Goal: Navigation & Orientation: Find specific page/section

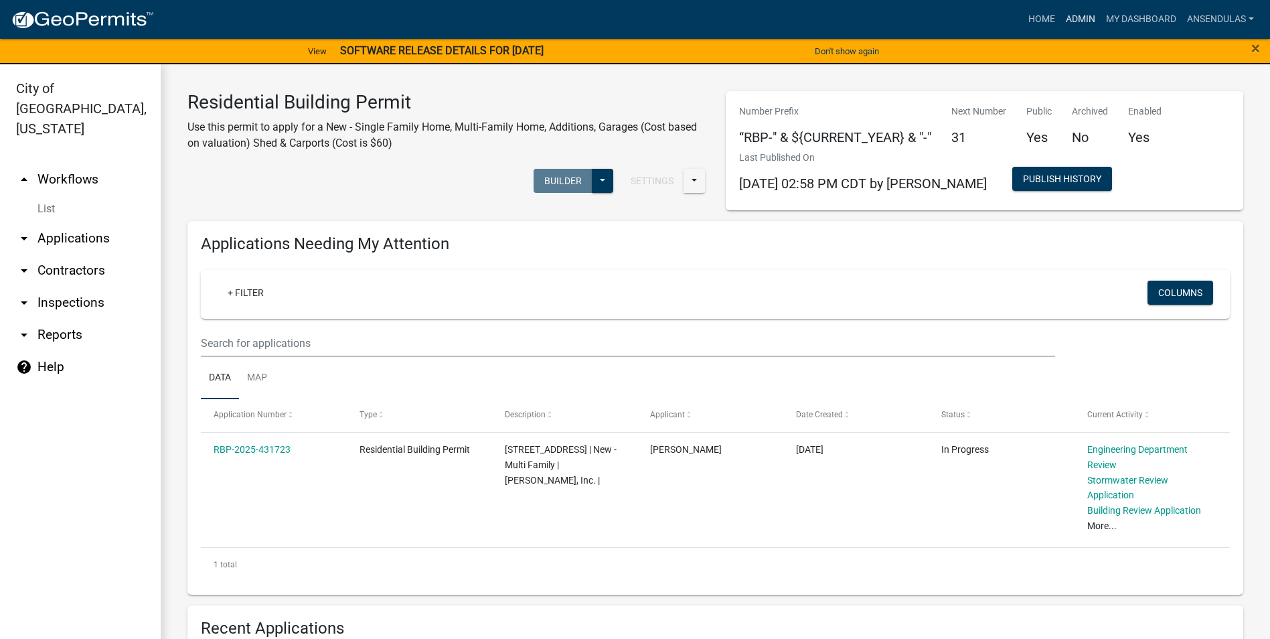
click at [1074, 19] on link "Admin" at bounding box center [1081, 19] width 40 height 25
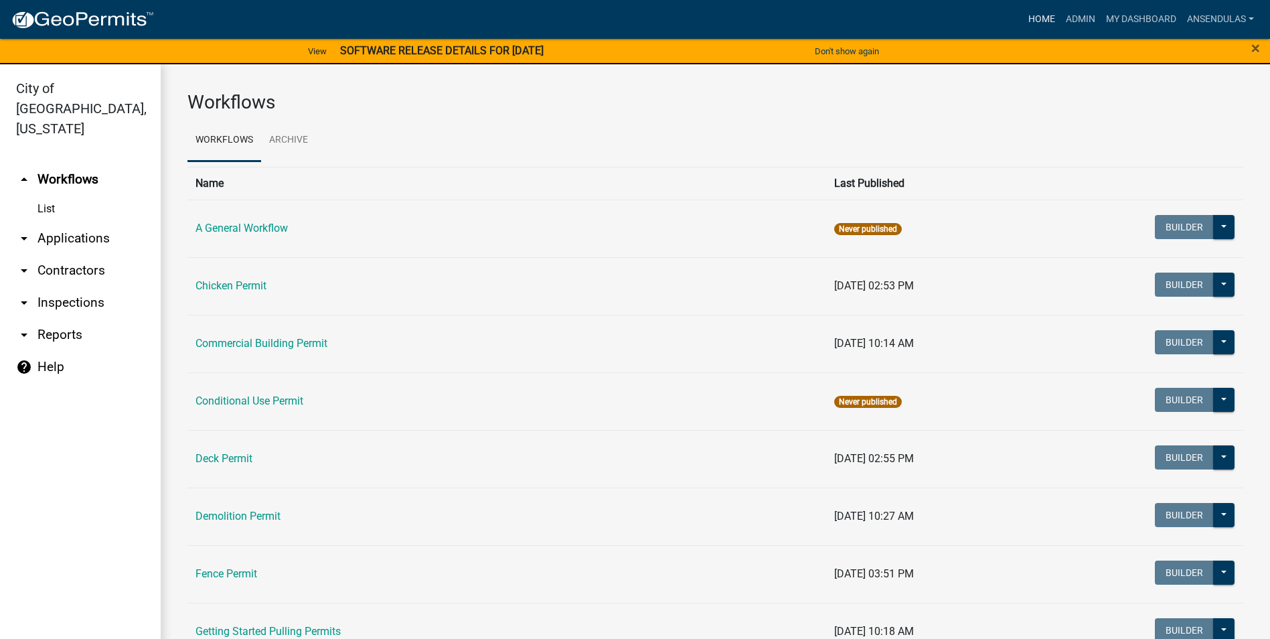
click at [1035, 17] on link "Home" at bounding box center [1041, 19] width 37 height 25
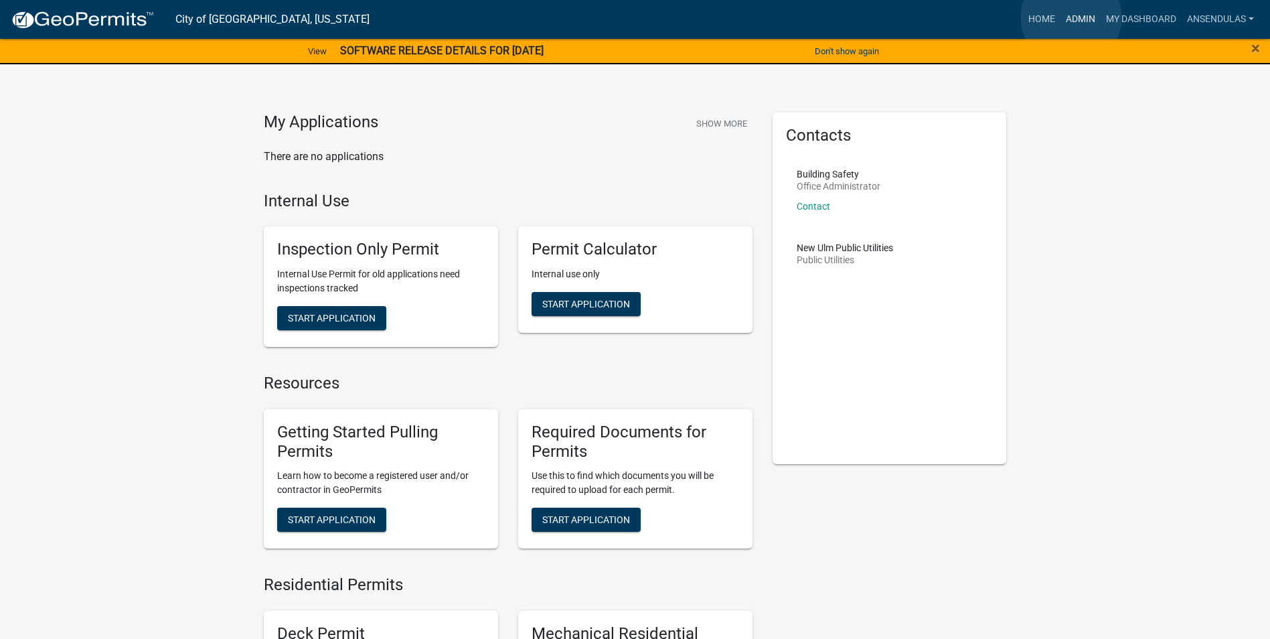
click at [1071, 17] on link "Admin" at bounding box center [1081, 19] width 40 height 25
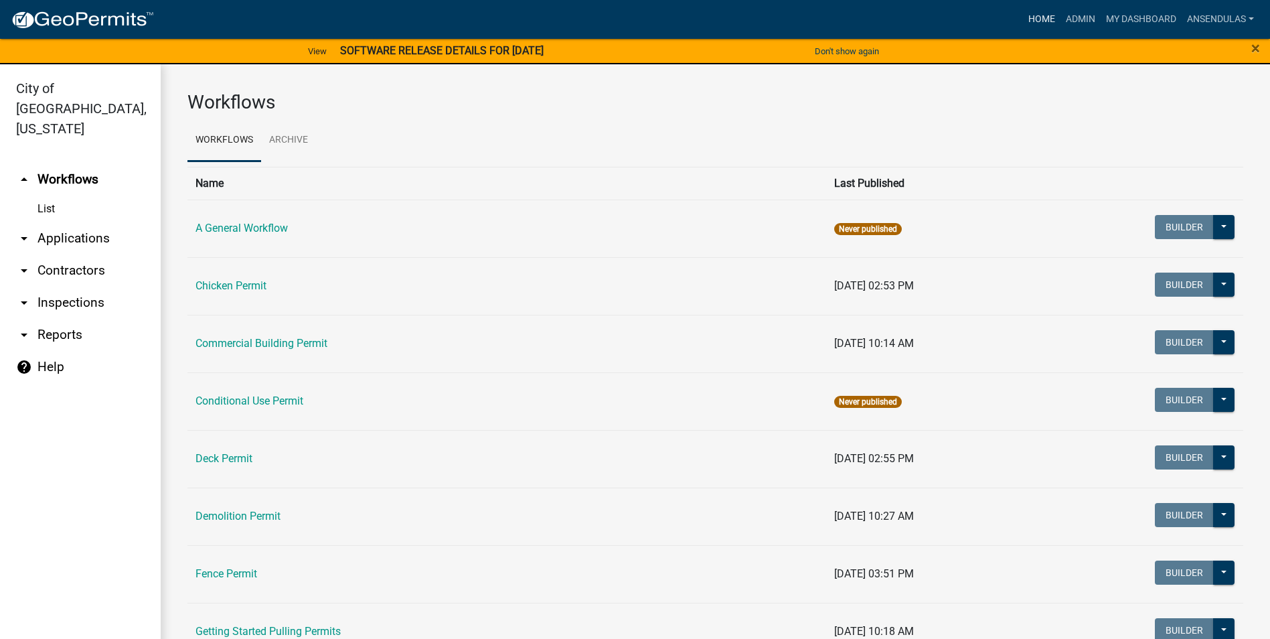
click at [1036, 17] on link "Home" at bounding box center [1041, 19] width 37 height 25
